Goal: Task Accomplishment & Management: Complete application form

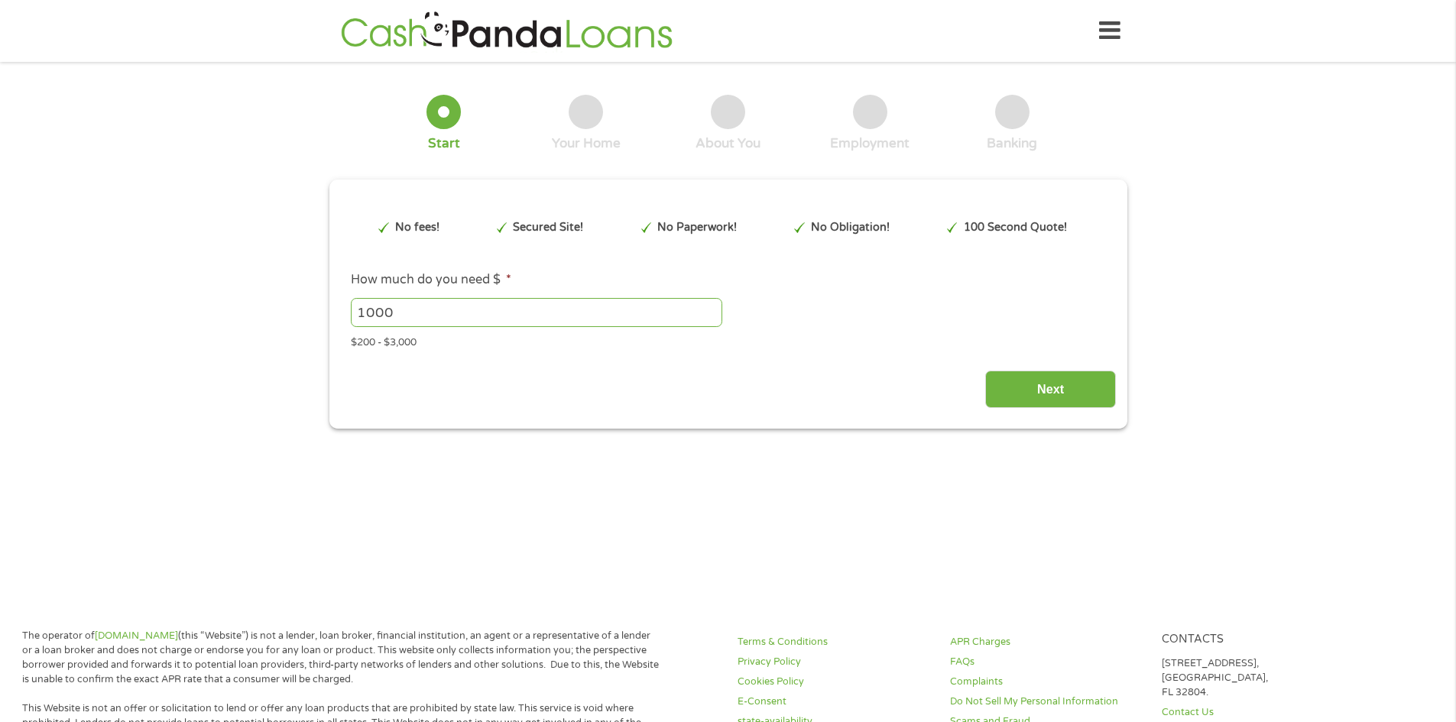
type input "EAIaIQobChMI_-745umPkAMV6nF_AB3spyAfEAAYAyAAEgK0xPD_BwE"
click at [1026, 385] on input "Next" at bounding box center [1050, 389] width 131 height 37
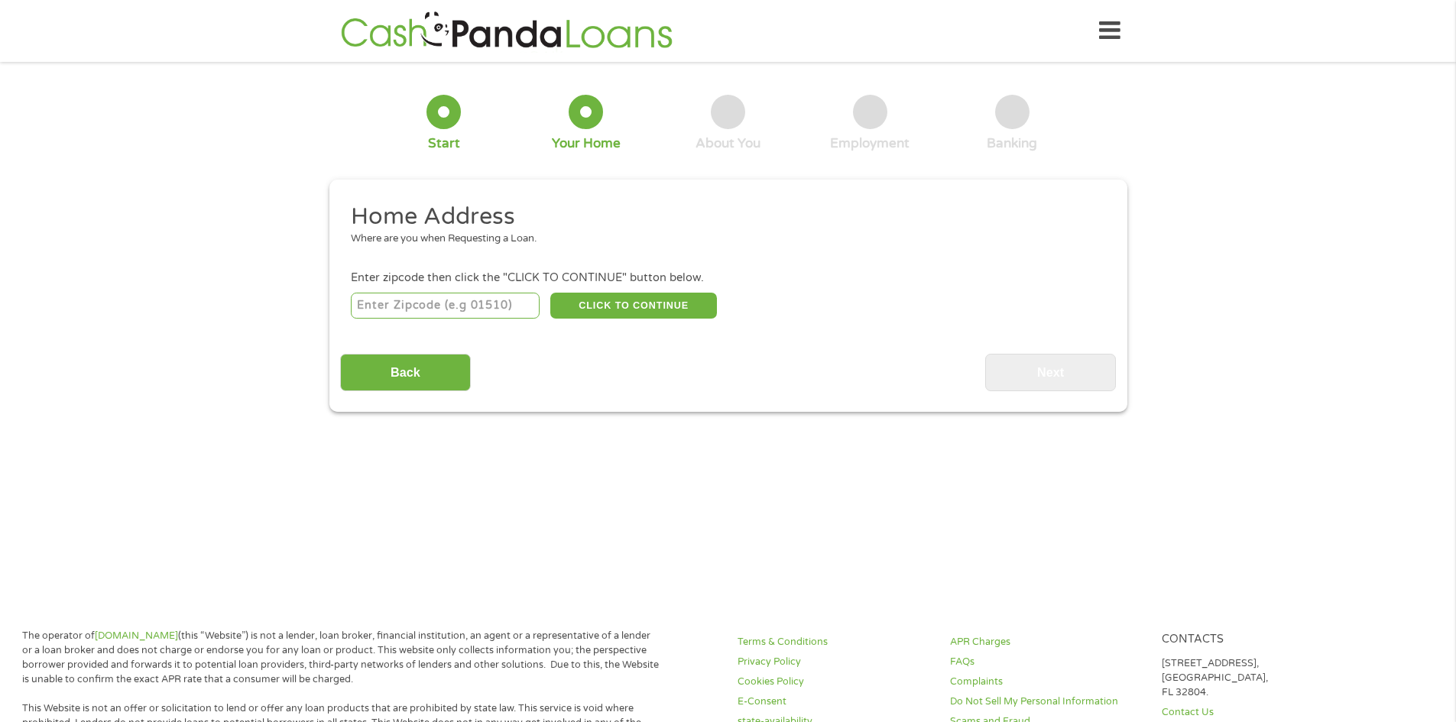
click at [487, 305] on input "number" at bounding box center [445, 306] width 189 height 26
type input "78640"
select select "[US_STATE]"
click at [630, 303] on button "CLICK TO CONTINUE" at bounding box center [633, 306] width 167 height 26
type input "78640"
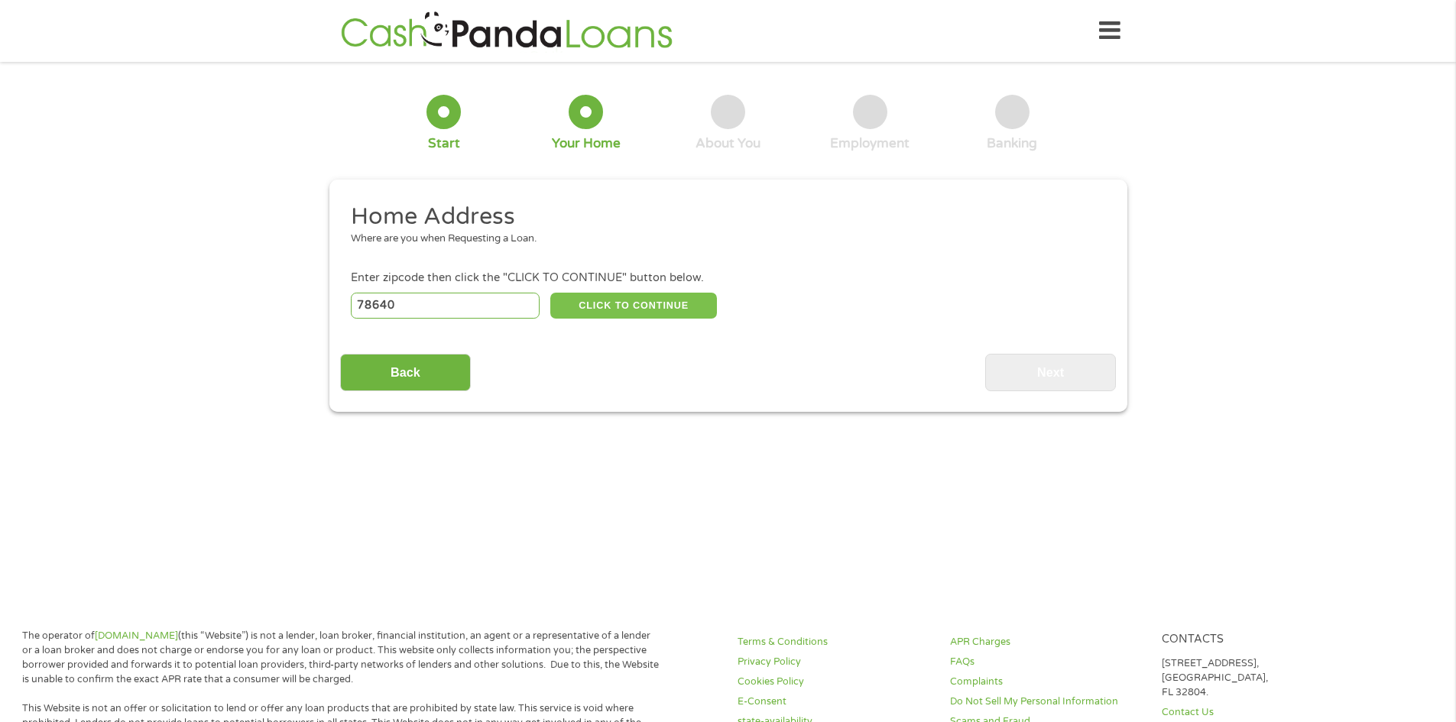
type input "[PERSON_NAME]"
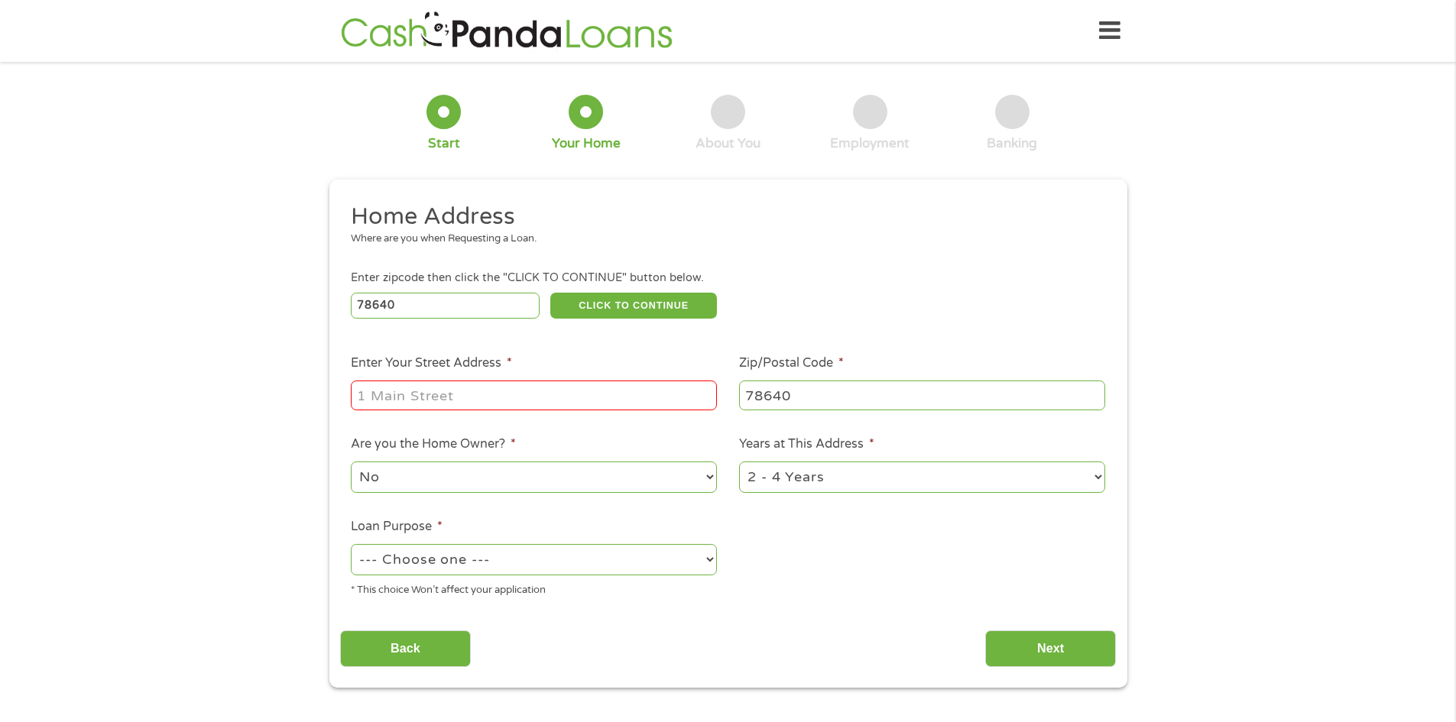
click at [511, 390] on input "Enter Your Street Address *" at bounding box center [534, 395] width 366 height 29
type input "[STREET_ADDRESS]"
drag, startPoint x: 517, startPoint y: 467, endPoint x: 510, endPoint y: 476, distance: 11.5
click at [517, 467] on select "No Yes" at bounding box center [534, 476] width 366 height 31
select select "yes"
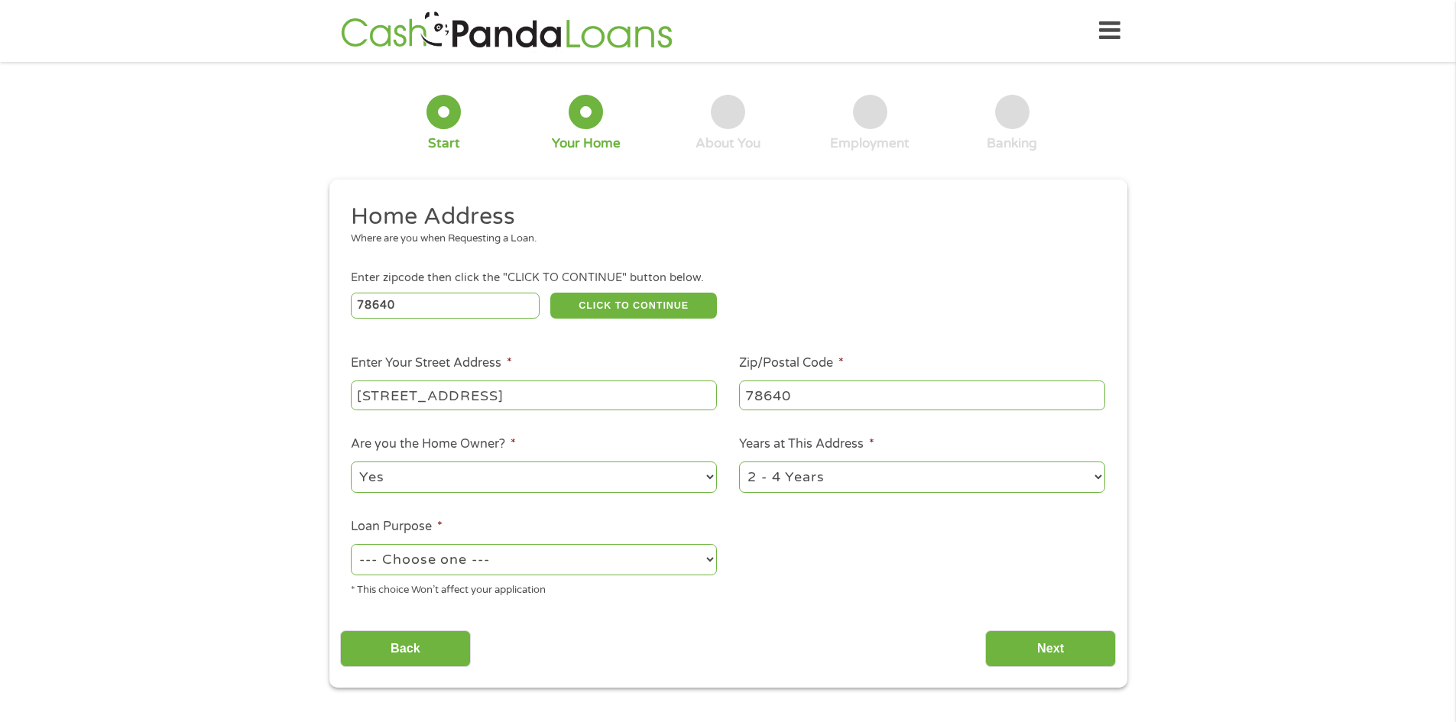
click at [351, 461] on select "No Yes" at bounding box center [534, 476] width 366 height 31
click at [506, 557] on select "--- Choose one --- Pay Bills Debt Consolidation Home Improvement Major Purchase…" at bounding box center [534, 559] width 366 height 31
select select "shorttermcash"
click at [351, 544] on select "--- Choose one --- Pay Bills Debt Consolidation Home Improvement Major Purchase…" at bounding box center [534, 559] width 366 height 31
click at [1048, 642] on input "Next" at bounding box center [1050, 648] width 131 height 37
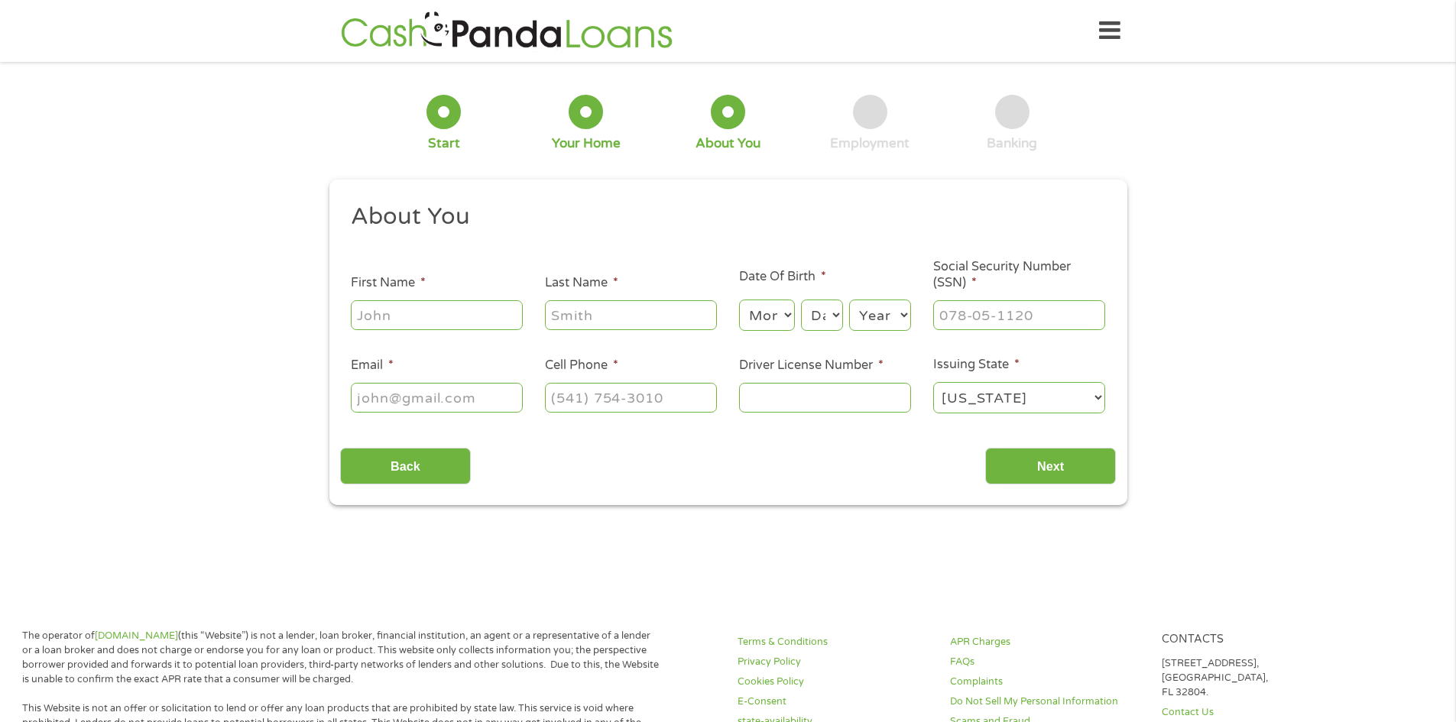
scroll to position [6, 6]
click at [453, 322] on input "First Name *" at bounding box center [437, 314] width 172 height 29
type input "[PERSON_NAME]"
select select "10"
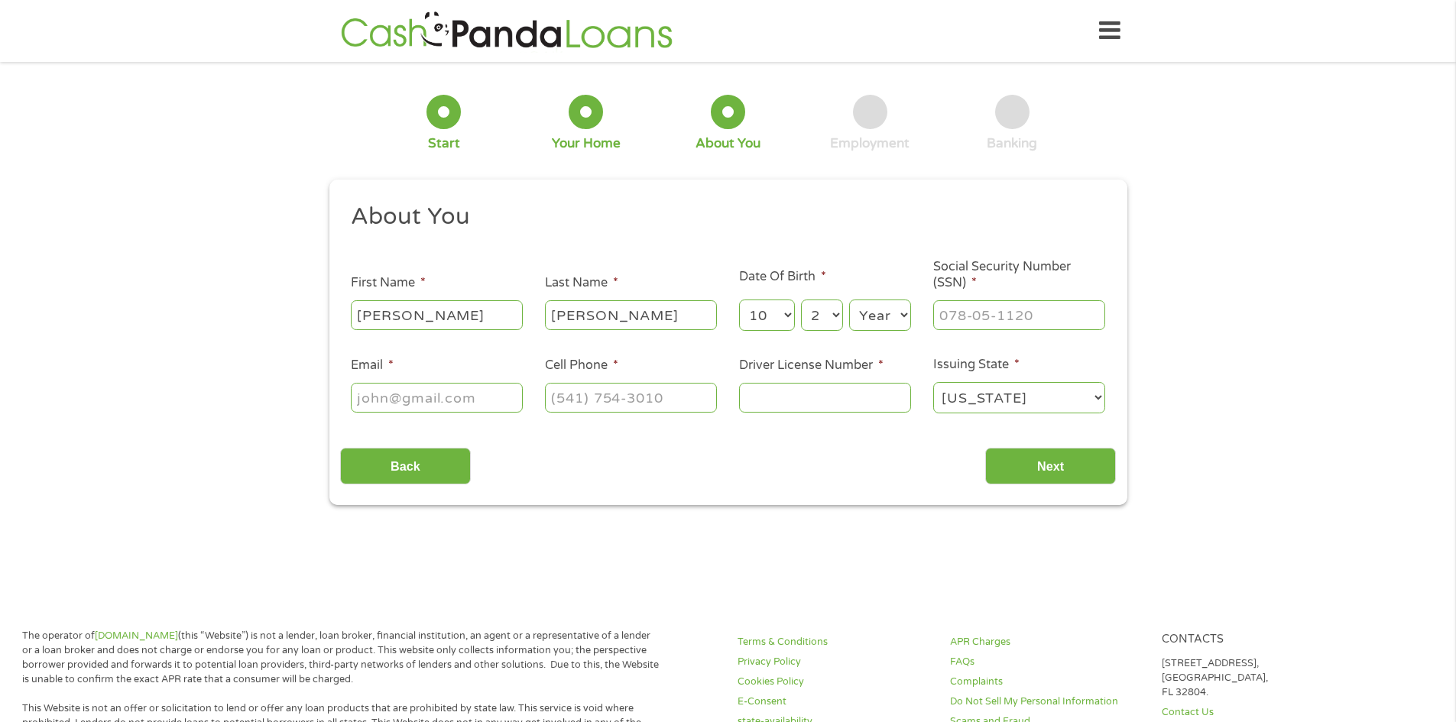
select select "20"
click at [749, 317] on select "Month 1 2 3 4 5 6 7 8 9 10 11 12" at bounding box center [767, 315] width 56 height 31
select select "1"
click at [739, 300] on select "Month 1 2 3 4 5 6 7 8 9 10 11 12" at bounding box center [767, 315] width 56 height 31
click at [818, 327] on select "Day 1 2 3 4 5 6 7 8 9 10 11 12 13 14 15 16 17 18 19 20 21 22 23 24 25 26 27 28 …" at bounding box center [821, 315] width 41 height 31
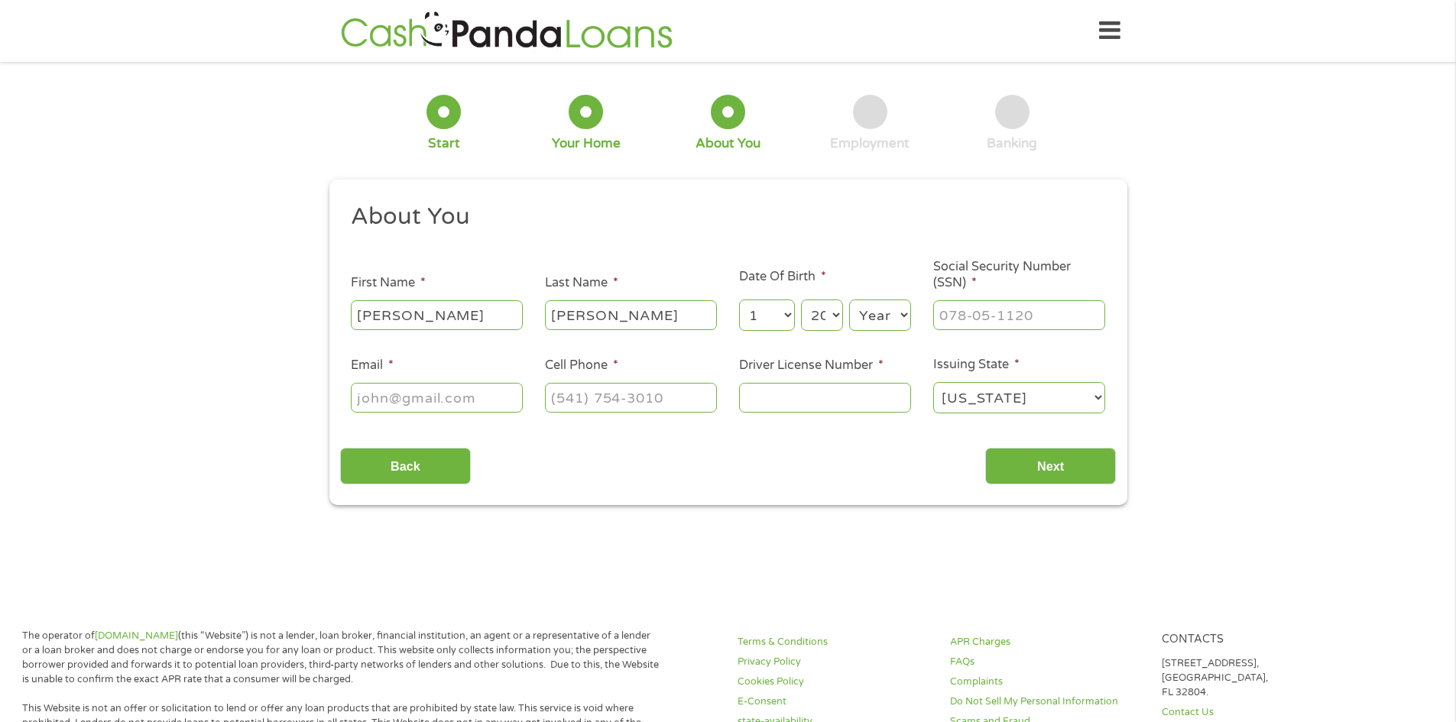
select select "22"
click at [801, 300] on select "Day 1 2 3 4 5 6 7 8 9 10 11 12 13 14 15 16 17 18 19 20 21 22 23 24 25 26 27 28 …" at bounding box center [821, 315] width 41 height 31
click at [875, 309] on select "Year [DATE] 2006 2005 2004 2003 2002 2001 2000 1999 1998 1997 1996 1995 1994 19…" at bounding box center [880, 315] width 62 height 31
select select "1998"
click at [849, 300] on select "Year [DATE] 2006 2005 2004 2003 2002 2001 2000 1999 1998 1997 1996 1995 1994 19…" at bounding box center [880, 315] width 62 height 31
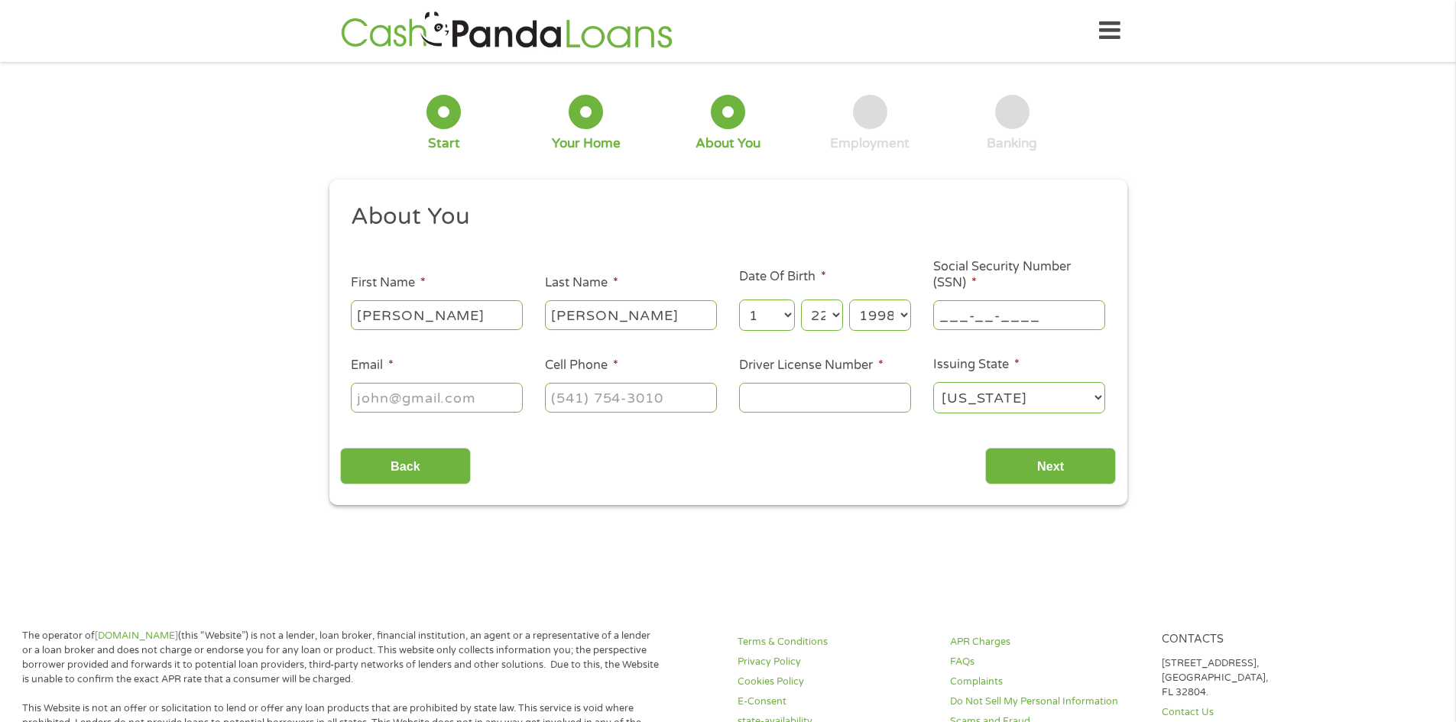
click at [996, 321] on input "___-__-____" at bounding box center [1019, 314] width 172 height 29
type input "635-60-6643"
click at [441, 413] on div at bounding box center [437, 398] width 172 height 35
click at [440, 395] on input "Email *" at bounding box center [437, 397] width 172 height 29
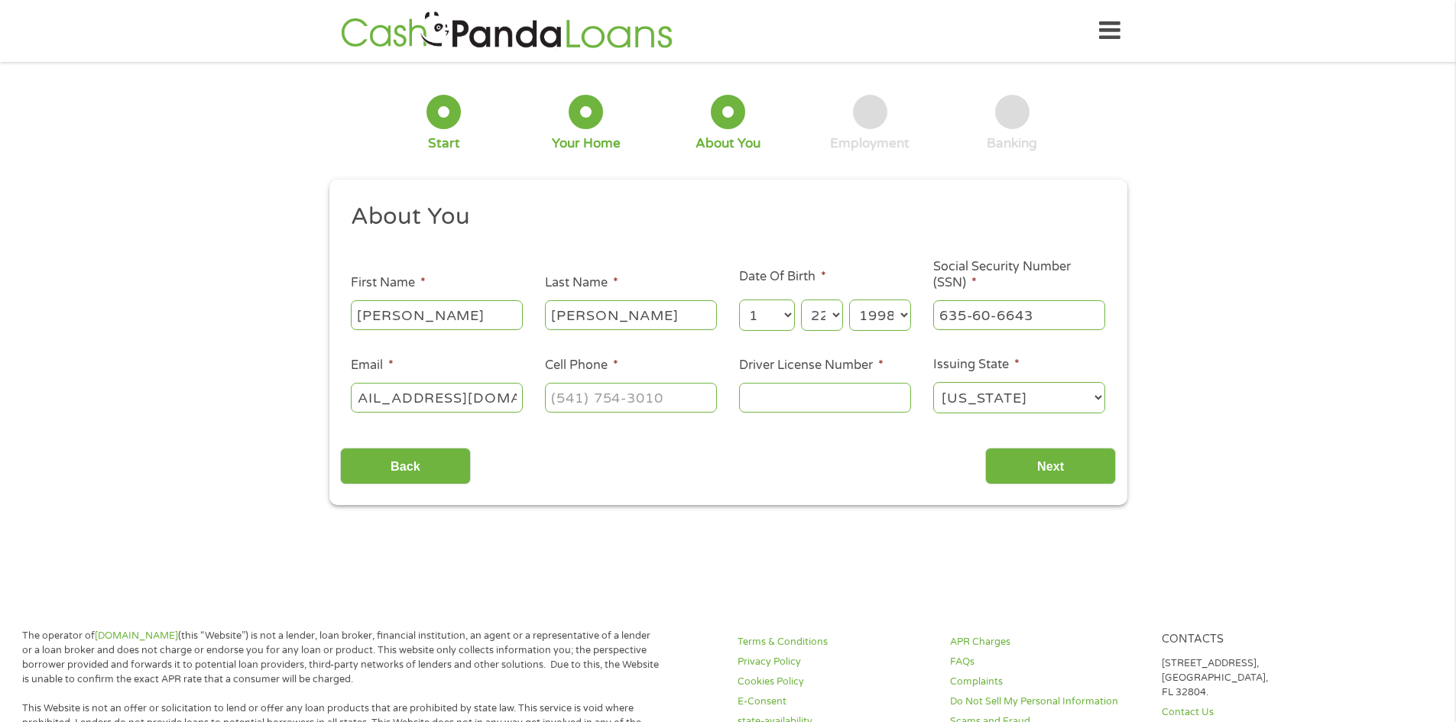
type input "[EMAIL_ADDRESS][DOMAIN_NAME]"
type input "[PHONE_NUMBER]"
type input "3"
type input "39238519"
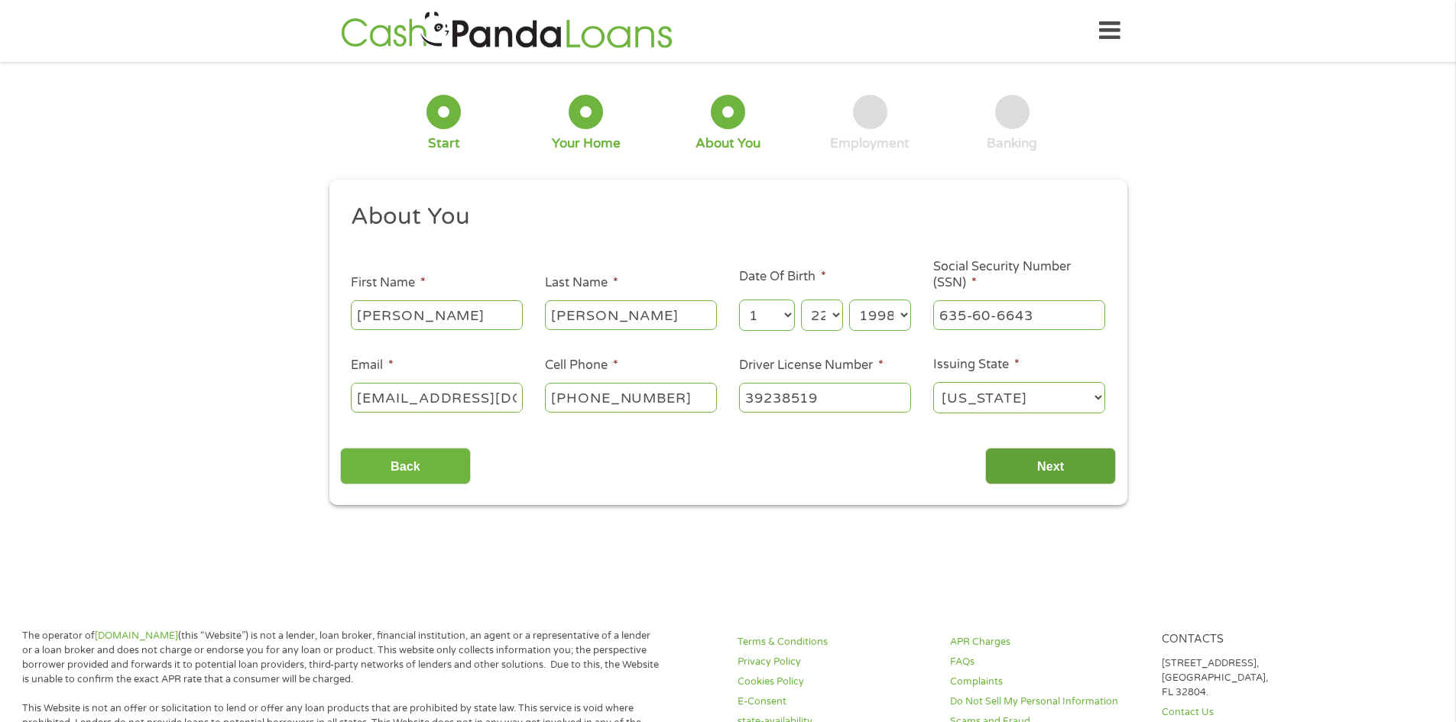
click at [1034, 460] on input "Next" at bounding box center [1050, 466] width 131 height 37
click at [1056, 452] on input "Next" at bounding box center [1050, 466] width 131 height 37
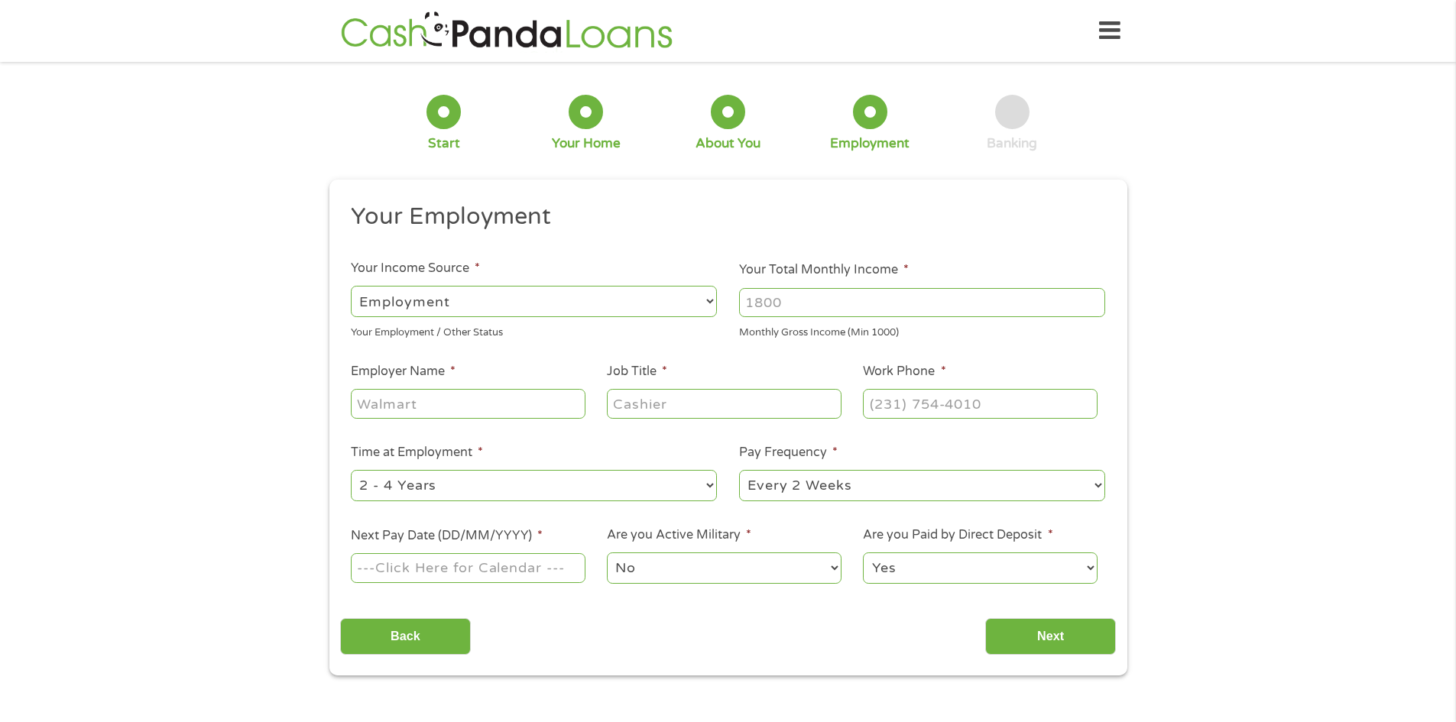
scroll to position [6, 6]
click at [805, 300] on input "Your Total Monthly Income *" at bounding box center [922, 302] width 366 height 29
type input "4"
type input "8900"
drag, startPoint x: 397, startPoint y: 393, endPoint x: 398, endPoint y: 403, distance: 10.0
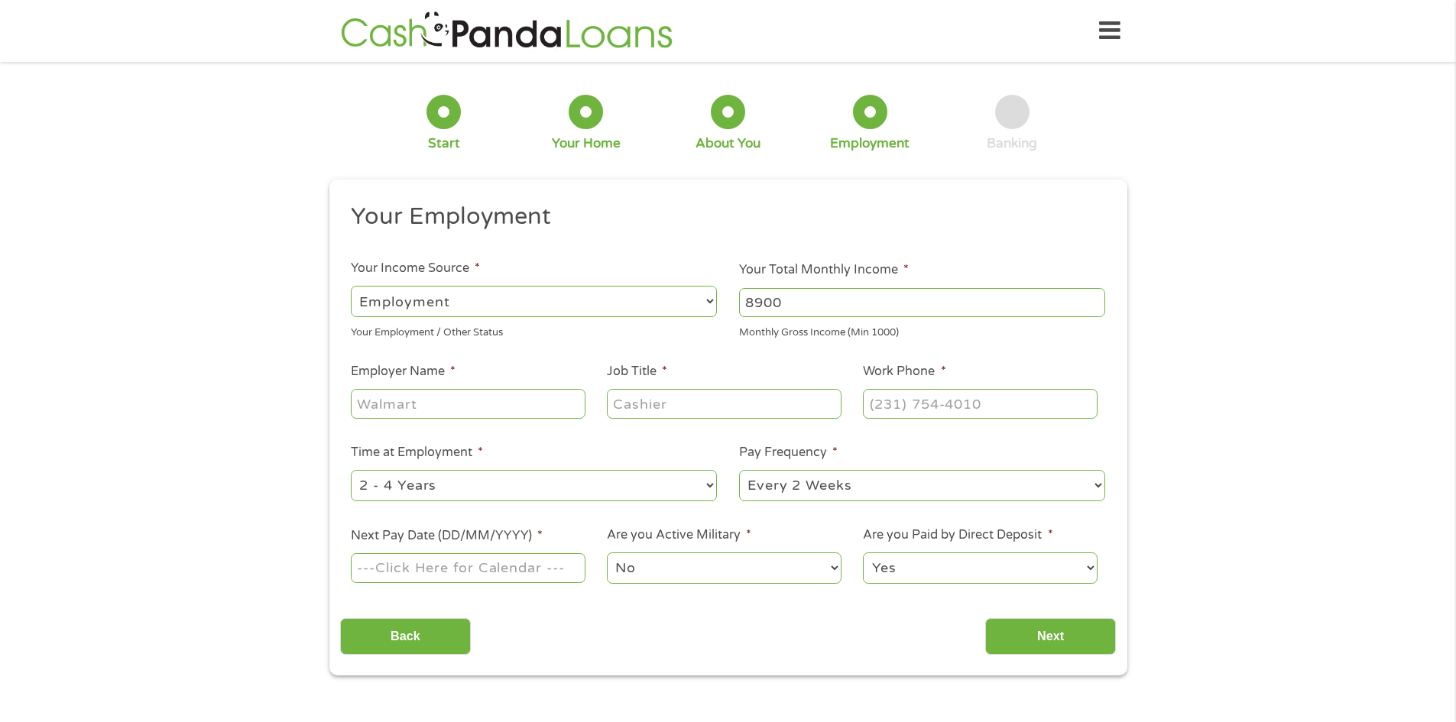
click at [396, 394] on input "Employer Name *" at bounding box center [468, 403] width 234 height 29
type input "Orbex Group"
type input "m"
type input "Manufacturing Engineer"
type input "[PHONE_NUMBER]"
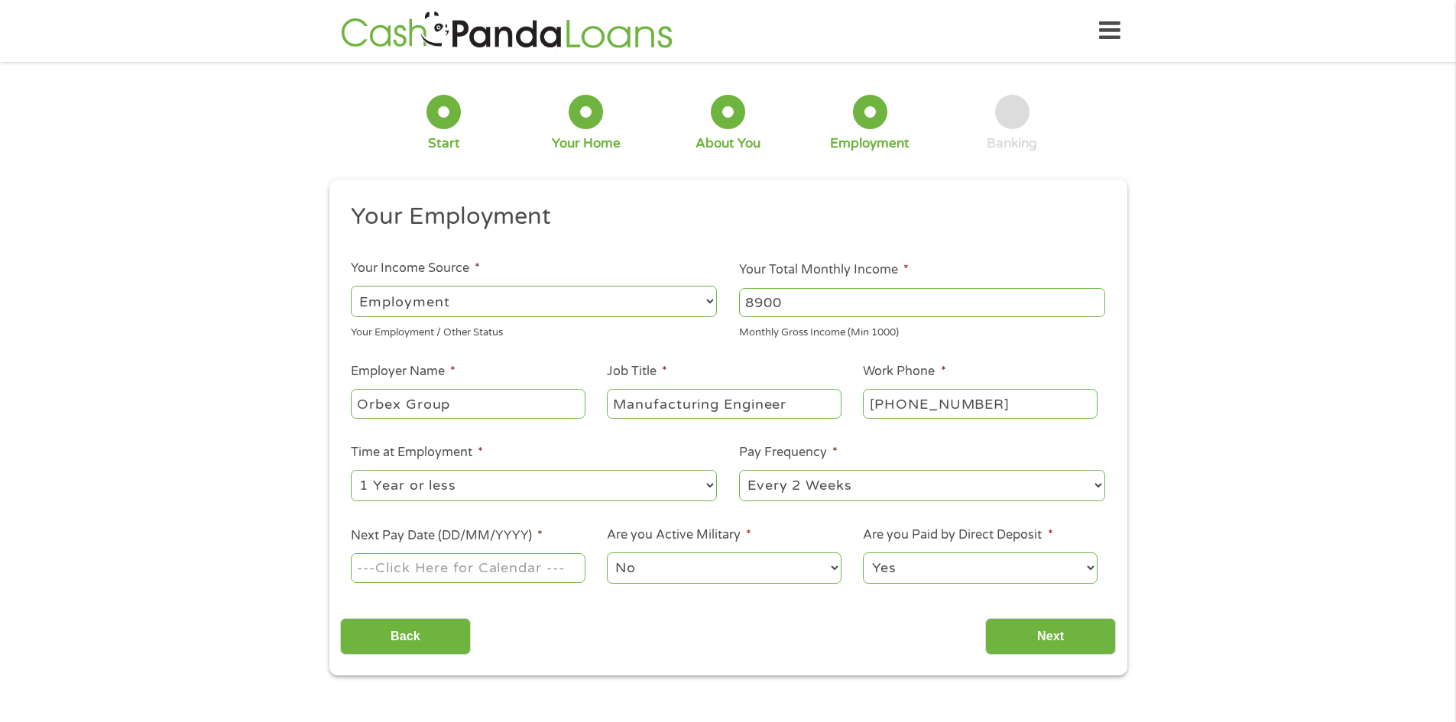
click at [542, 478] on select "--- Choose one --- 1 Year or less 1 - 2 Years 2 - 4 Years Over 4 Years" at bounding box center [534, 485] width 366 height 31
select select "24months"
click at [351, 470] on select "--- Choose one --- 1 Year or less 1 - 2 Years 2 - 4 Years Over 4 Years" at bounding box center [534, 485] width 366 height 31
click at [488, 571] on input "Next Pay Date (DD/MM/YYYY) *" at bounding box center [468, 567] width 234 height 29
type input "[DATE]"
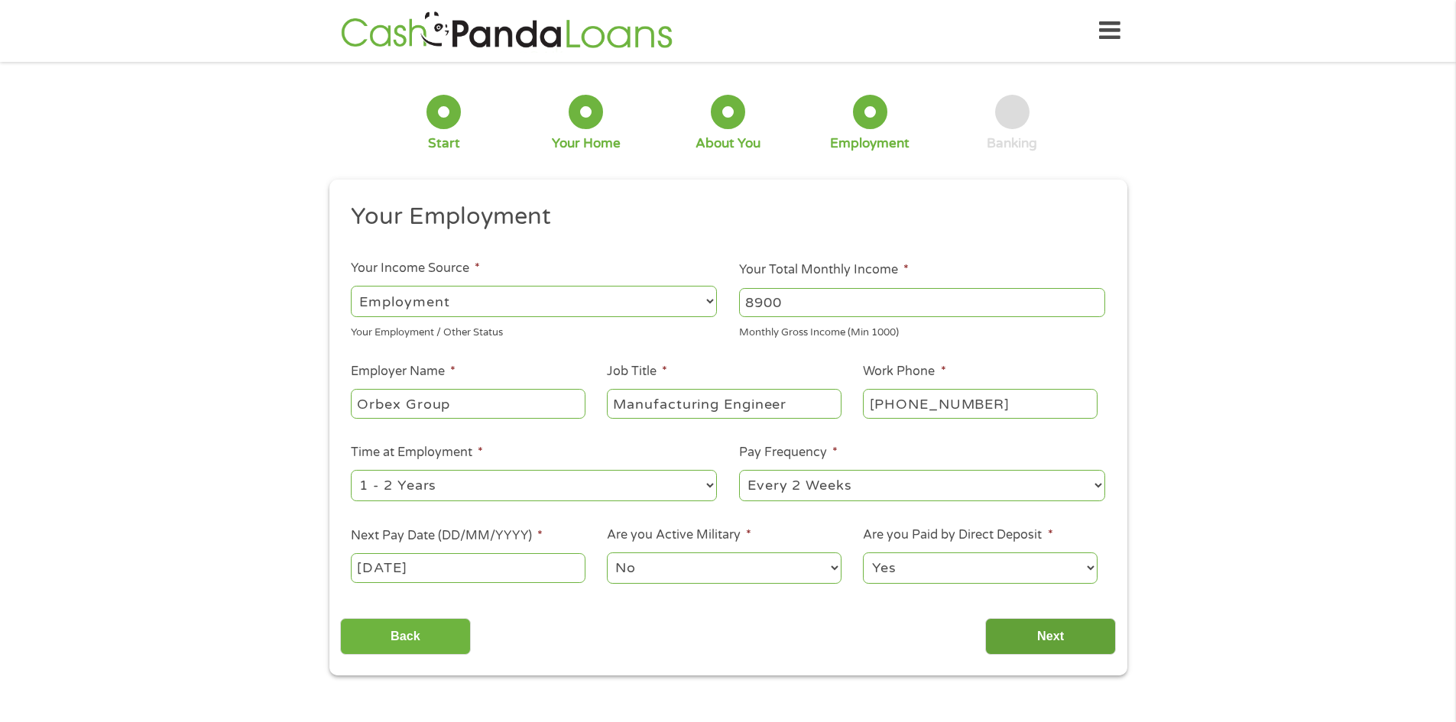
click at [1036, 636] on input "Next" at bounding box center [1050, 636] width 131 height 37
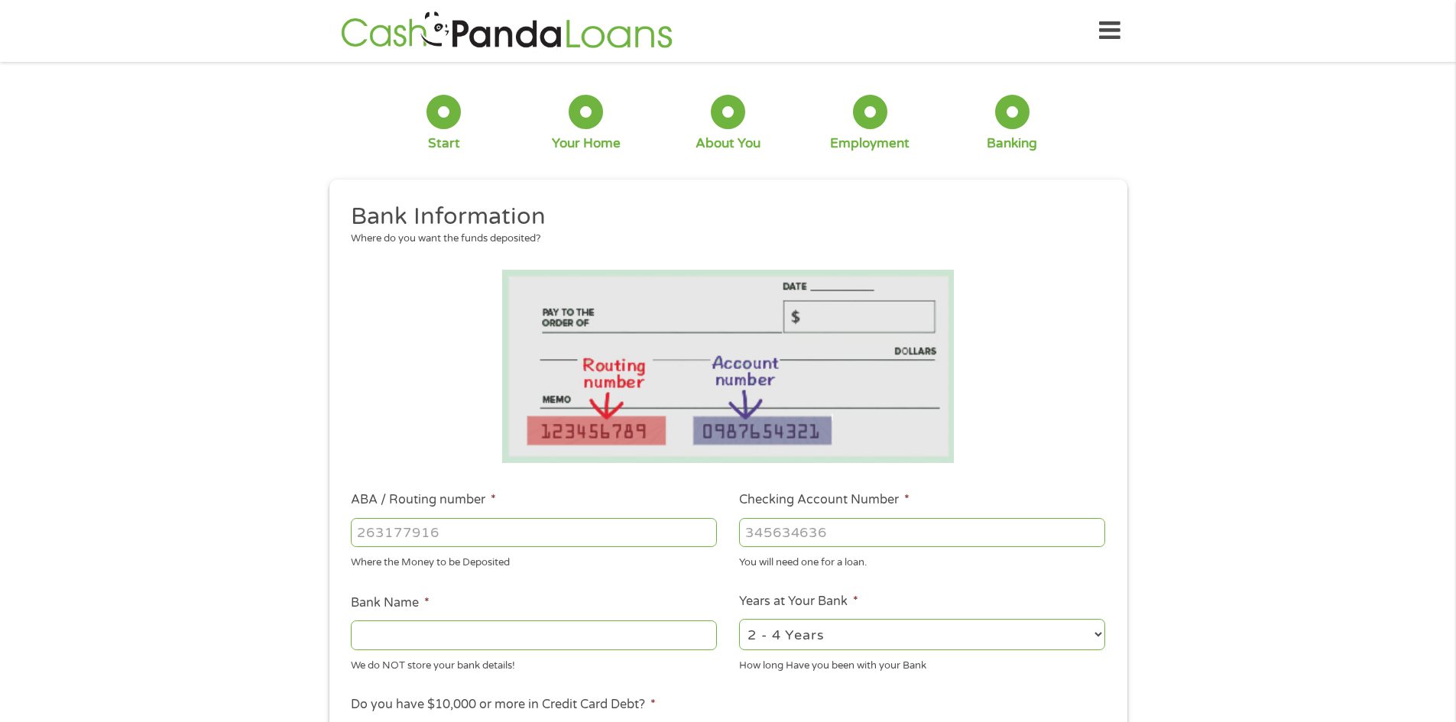
click at [614, 526] on input "ABA / Routing number *" at bounding box center [534, 532] width 366 height 29
type input "111000614"
type input "JPMORGAN CHASE BANK NA"
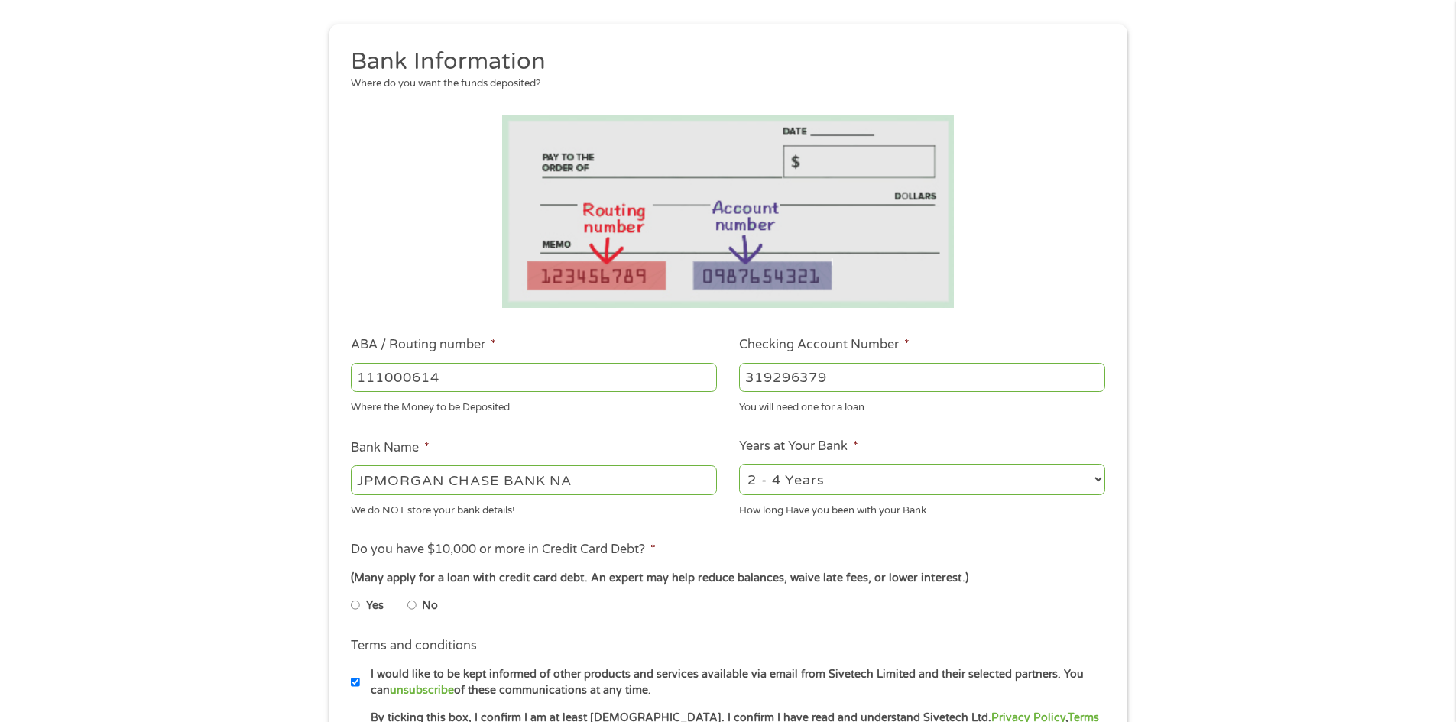
scroll to position [306, 0]
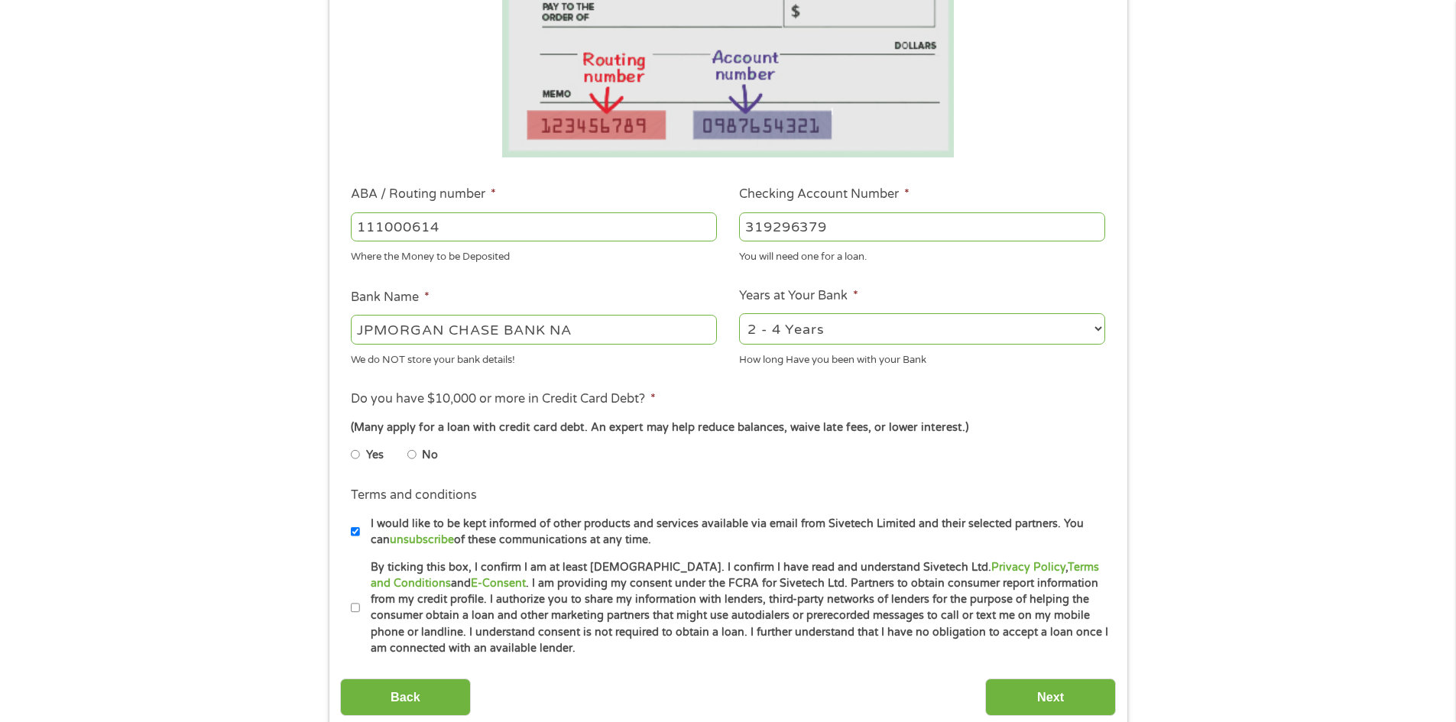
type input "319296379"
click at [842, 335] on select "2 - 4 Years 6 - 12 Months 1 - 2 Years Over 4 Years" at bounding box center [922, 328] width 366 height 31
select select "60months"
click at [739, 313] on select "2 - 4 Years 6 - 12 Months 1 - 2 Years Over 4 Years" at bounding box center [922, 328] width 366 height 31
click at [412, 453] on input "No" at bounding box center [411, 454] width 9 height 24
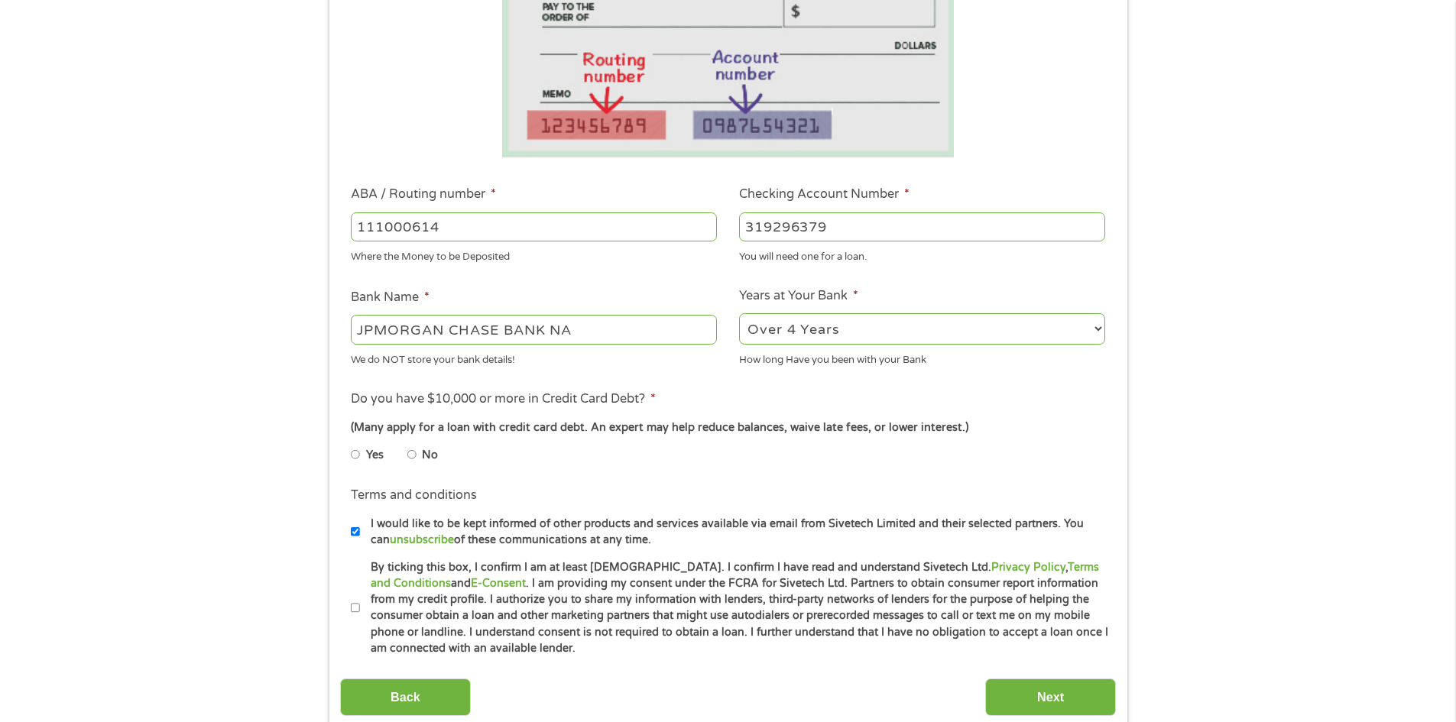
radio input "true"
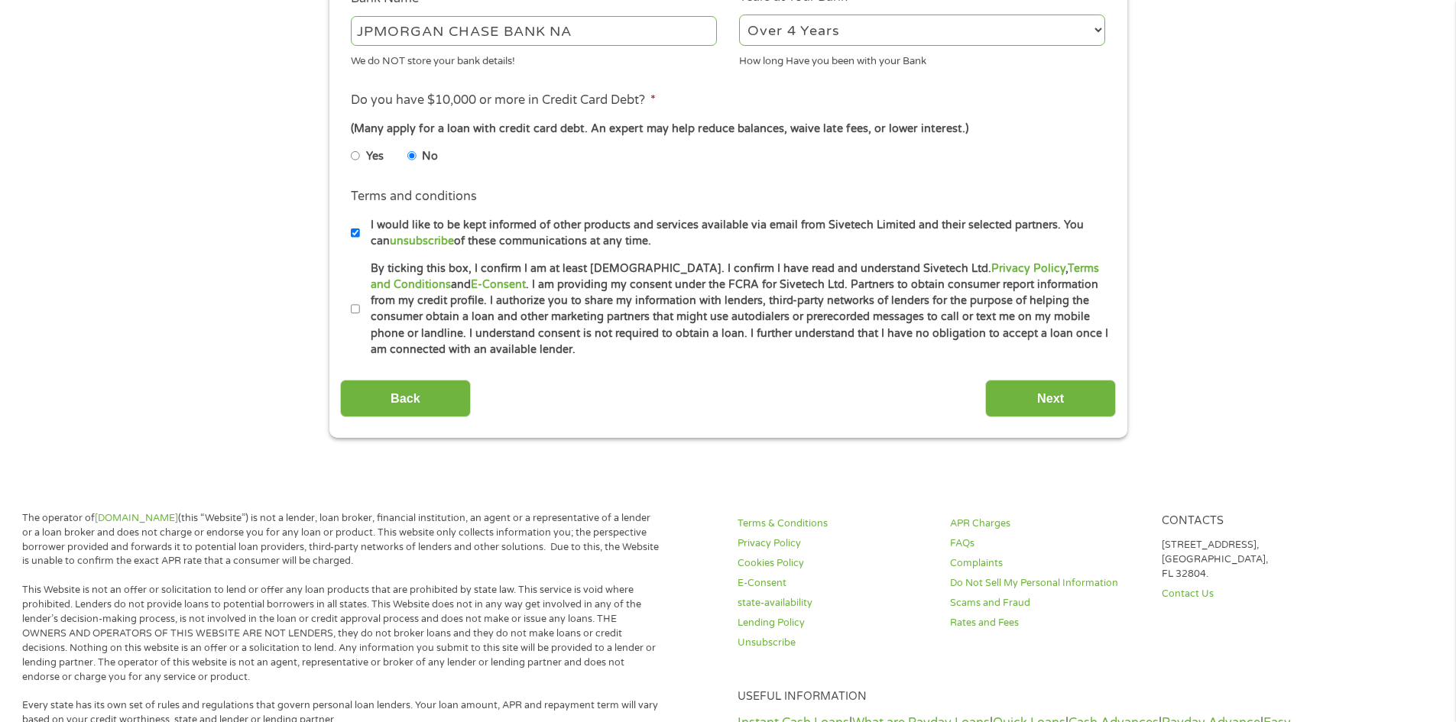
scroll to position [611, 0]
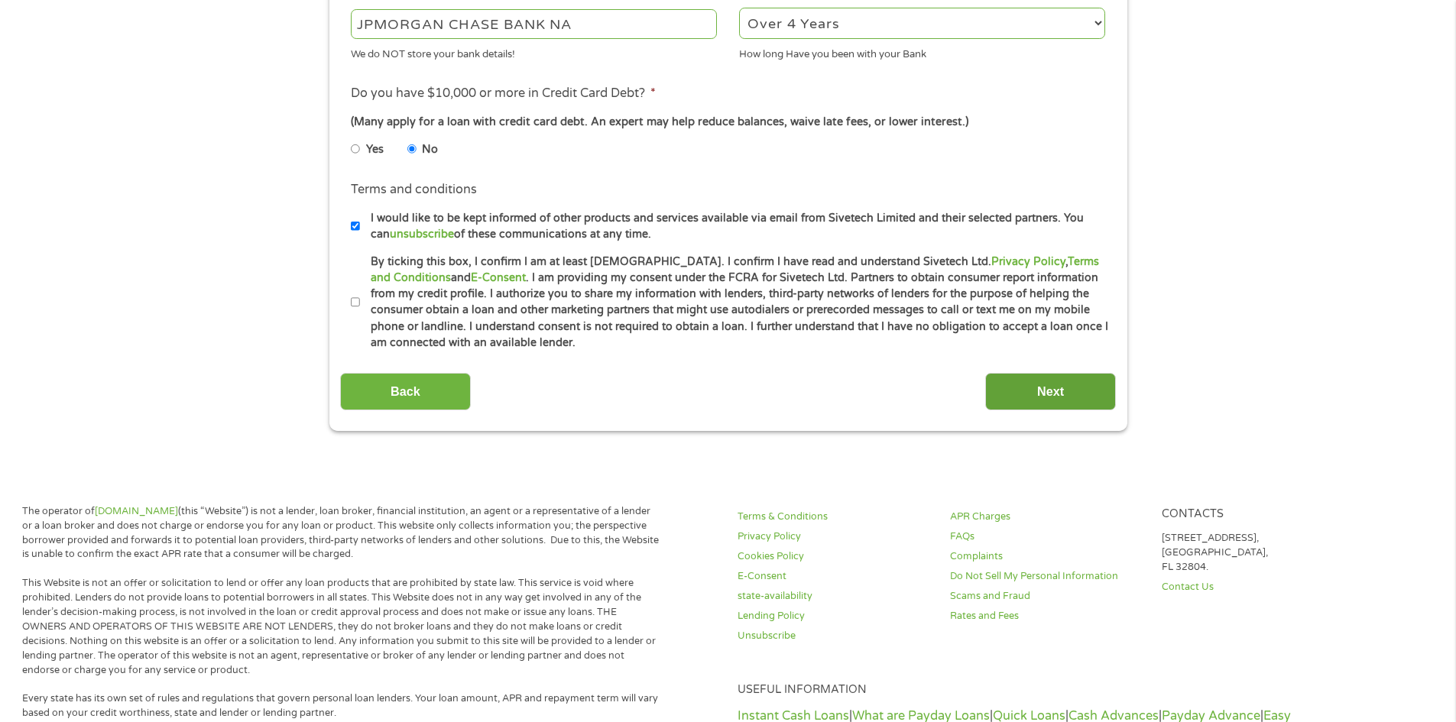
click at [1071, 390] on input "Next" at bounding box center [1050, 391] width 131 height 37
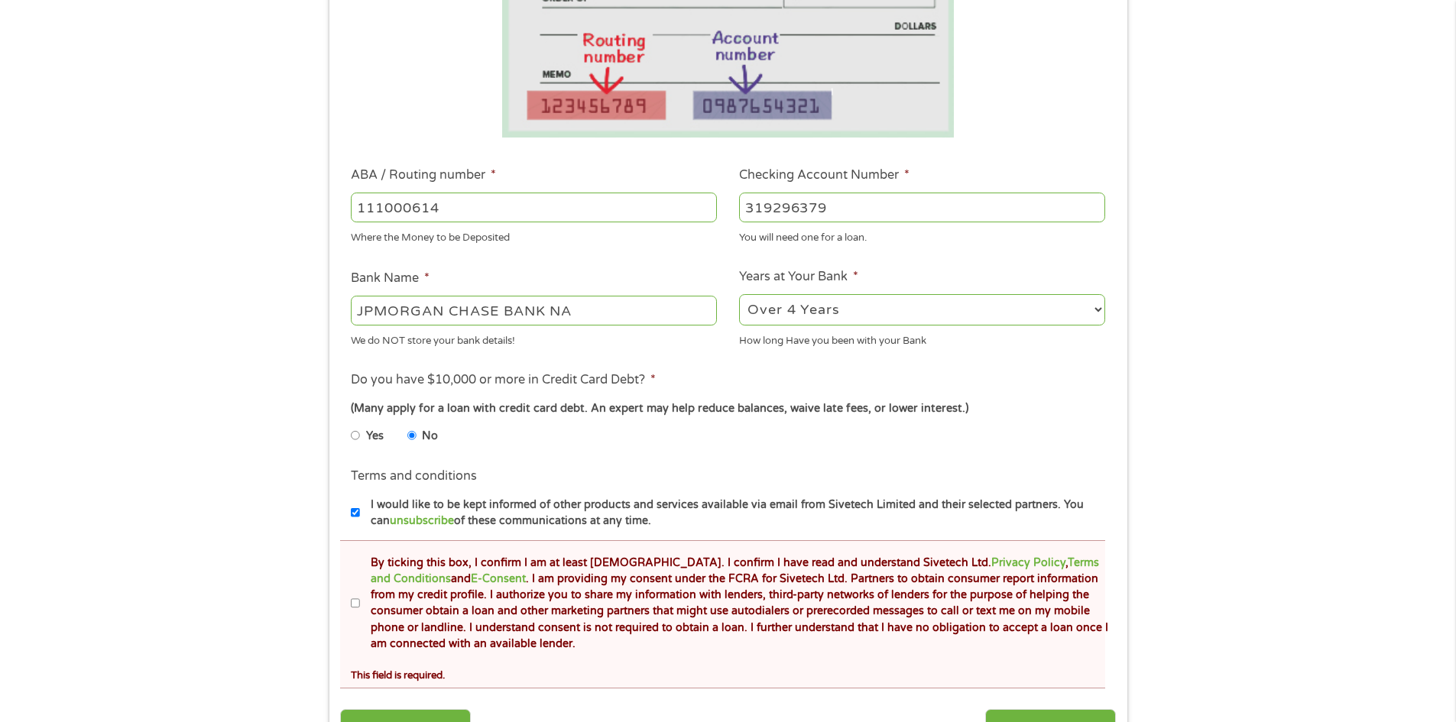
scroll to position [535, 0]
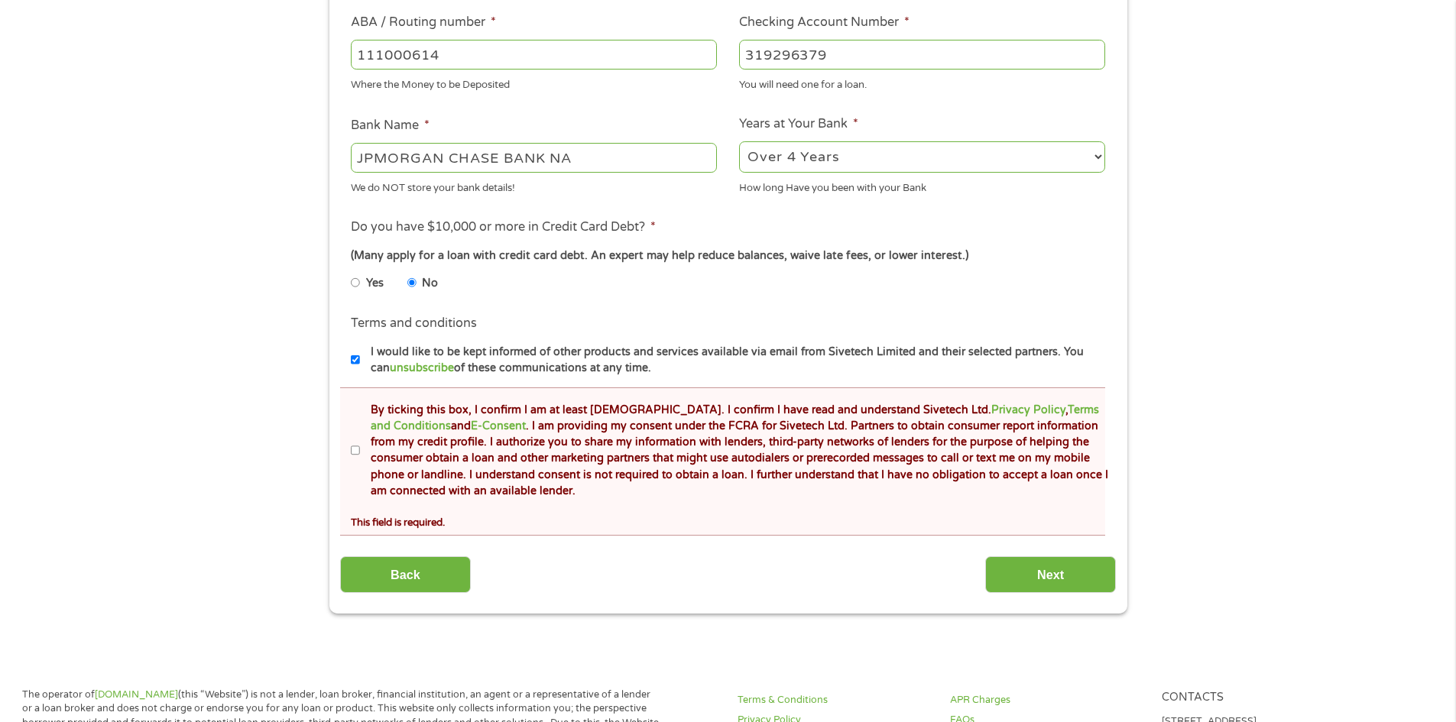
drag, startPoint x: 351, startPoint y: 447, endPoint x: 392, endPoint y: 449, distance: 41.3
click at [351, 448] on input "By ticking this box, I confirm I am at least [DEMOGRAPHIC_DATA]. I confirm I ha…" at bounding box center [355, 451] width 9 height 24
checkbox input "true"
click at [1093, 559] on input "Next" at bounding box center [1050, 574] width 131 height 37
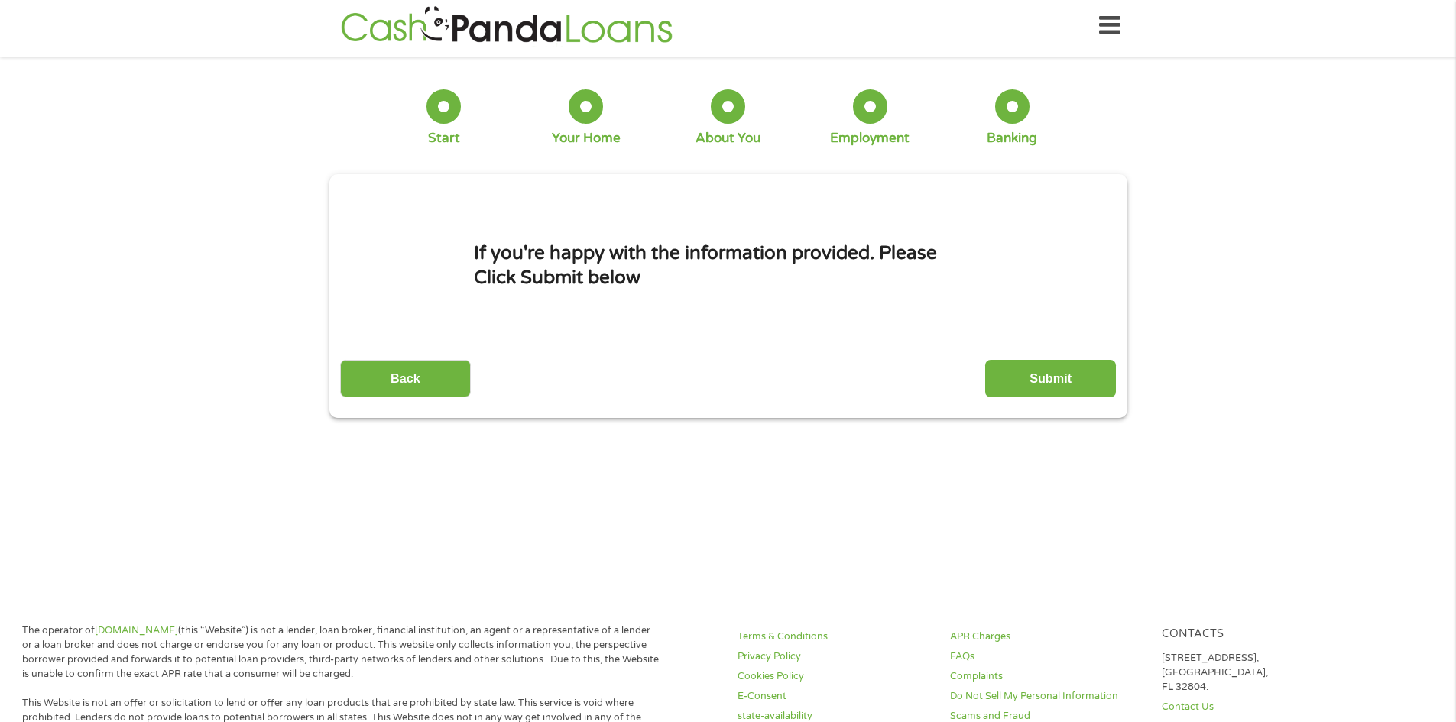
scroll to position [0, 0]
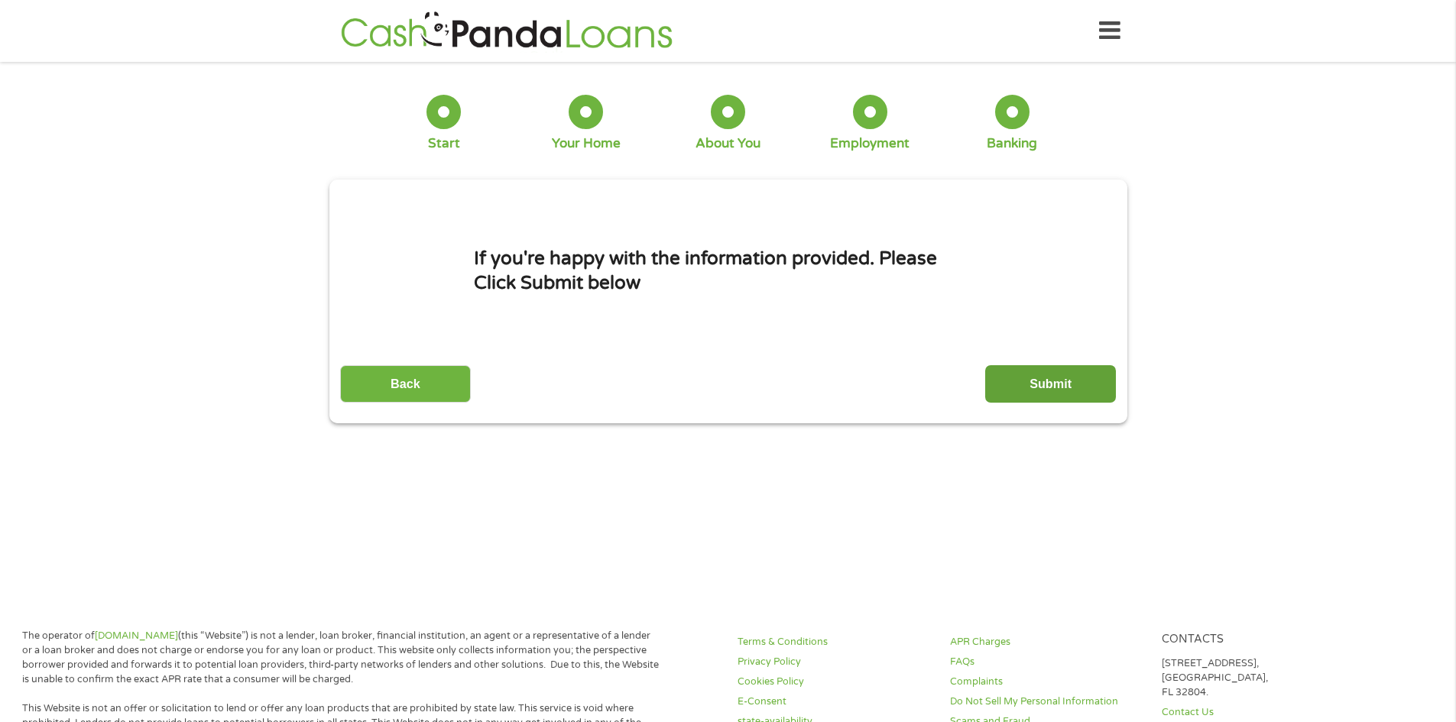
click at [1012, 371] on input "Submit" at bounding box center [1050, 383] width 131 height 37
